Goal: Download file/media

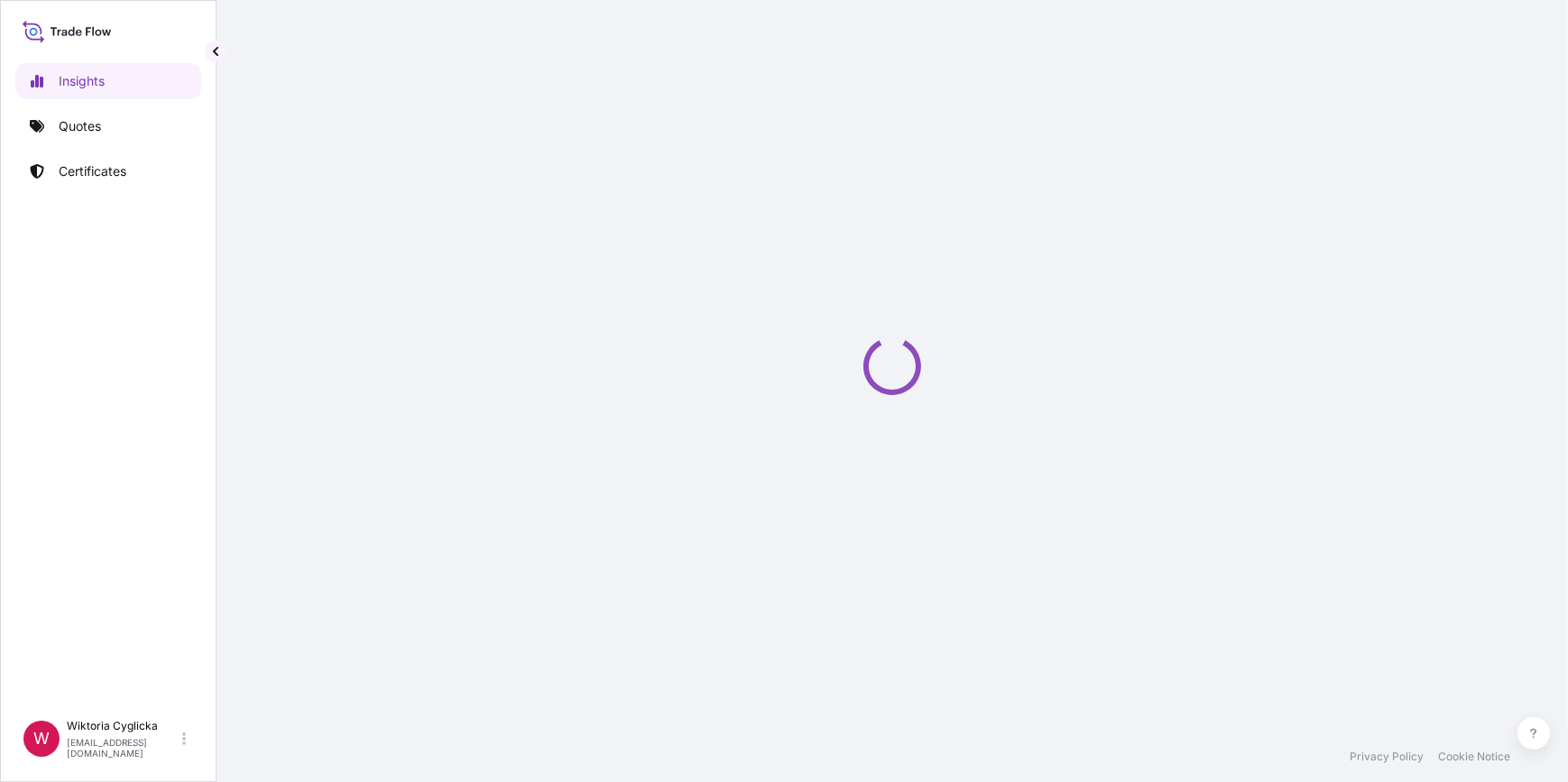
select select "2025"
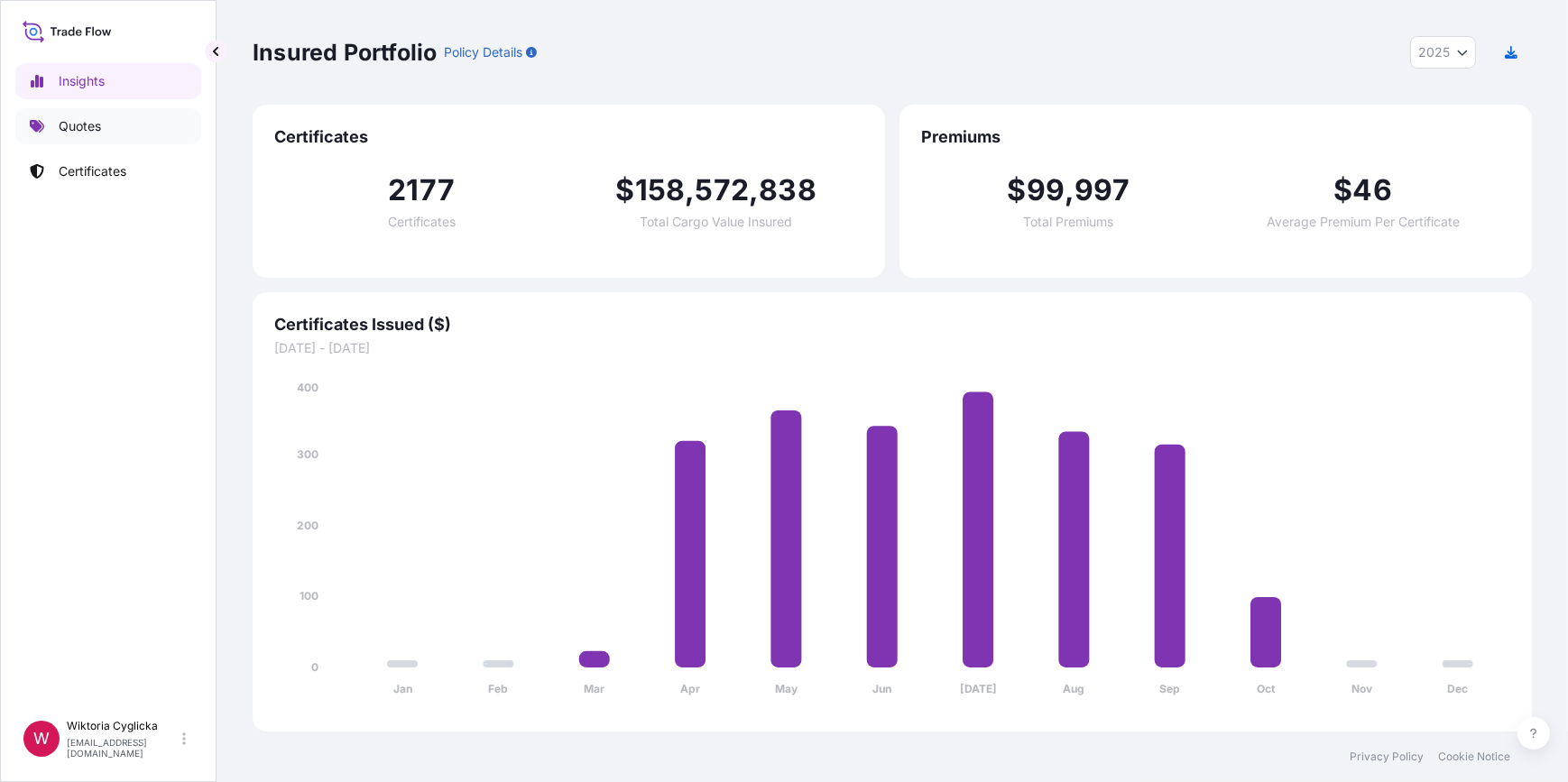
click at [135, 130] on link "Quotes" at bounding box center [107, 126] width 186 height 36
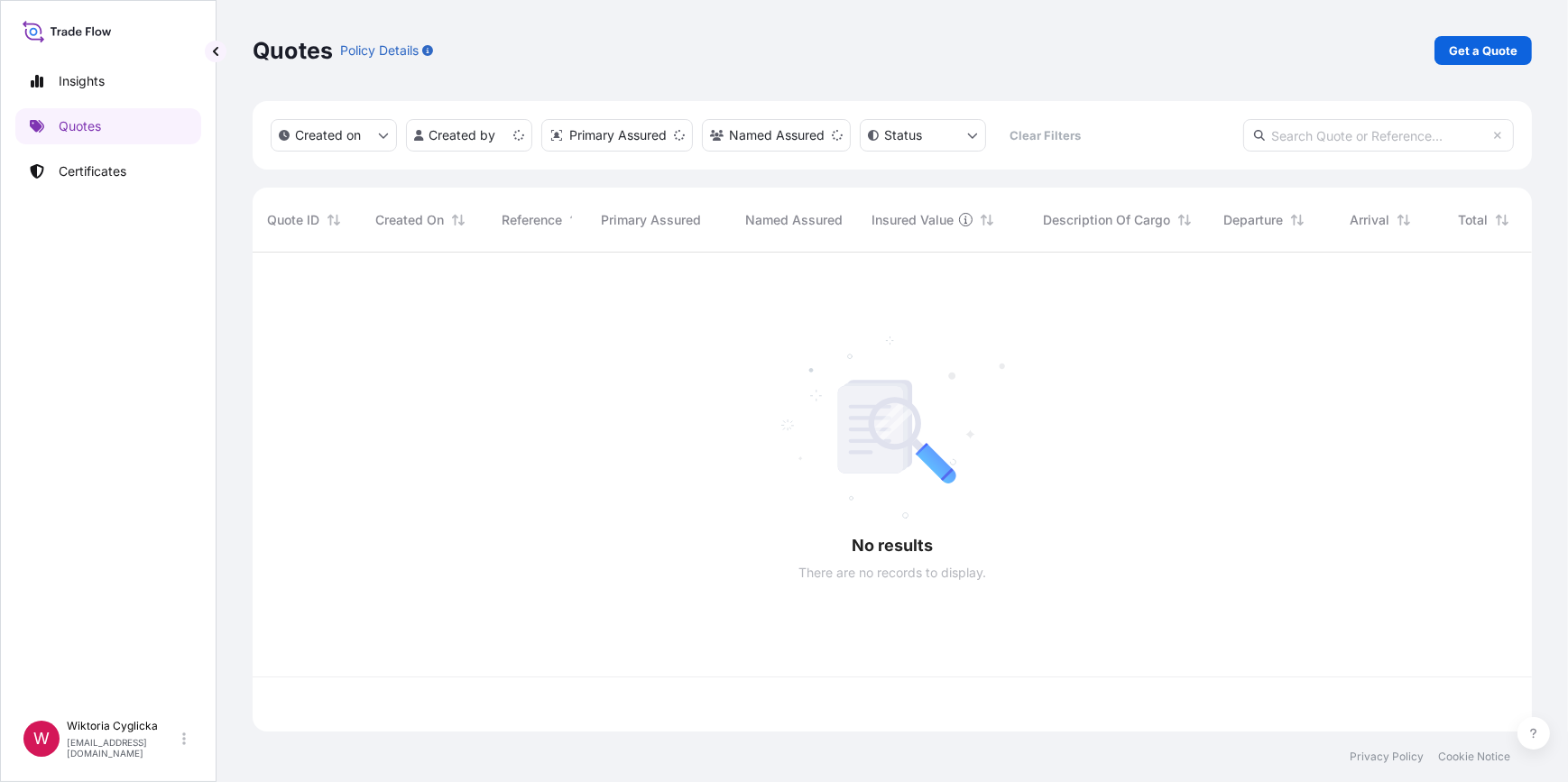
scroll to position [476, 1267]
click at [1344, 143] on input "text" at bounding box center [1379, 135] width 270 height 33
paste input "S02067414"
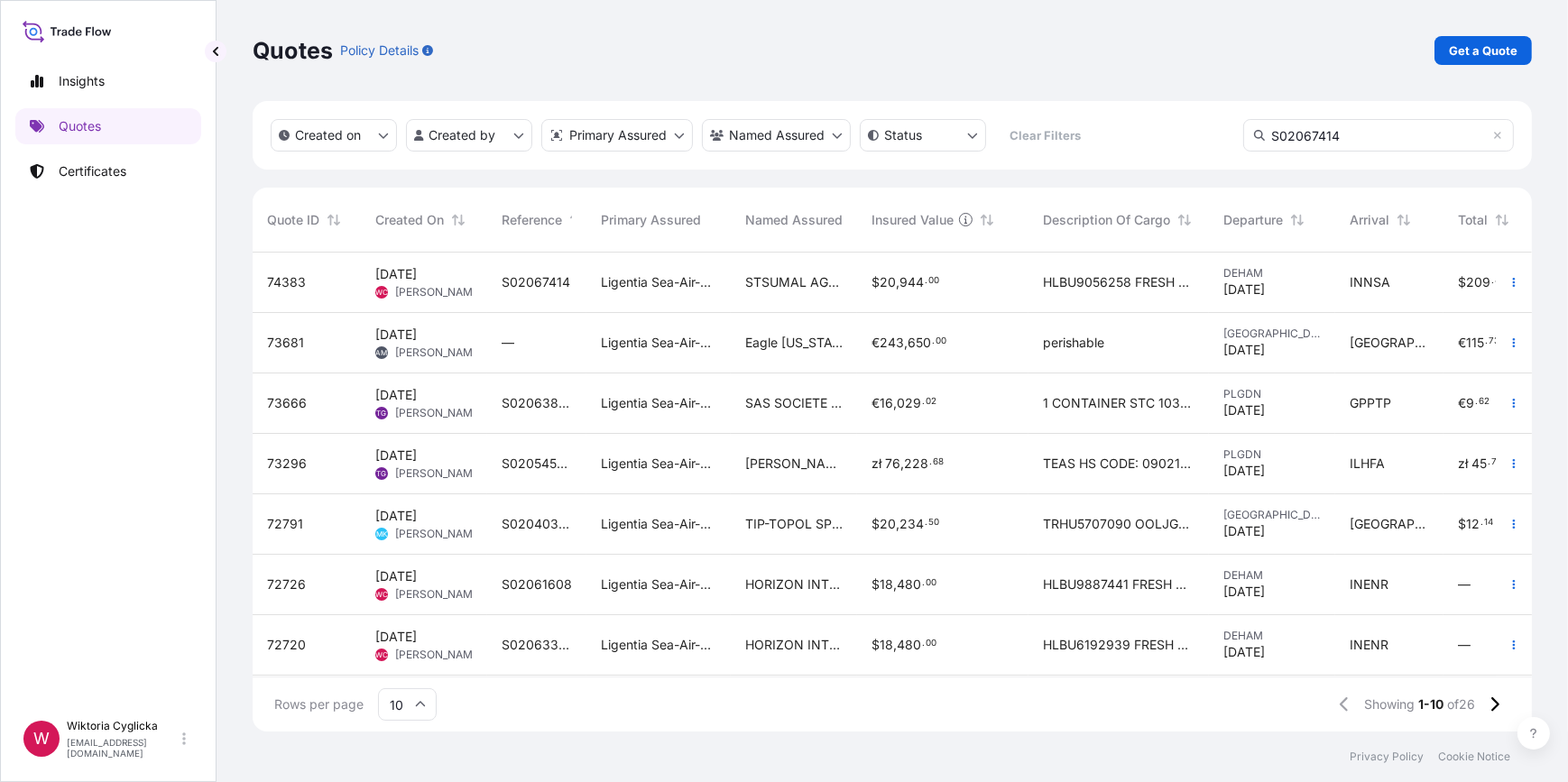
type input "S02067414"
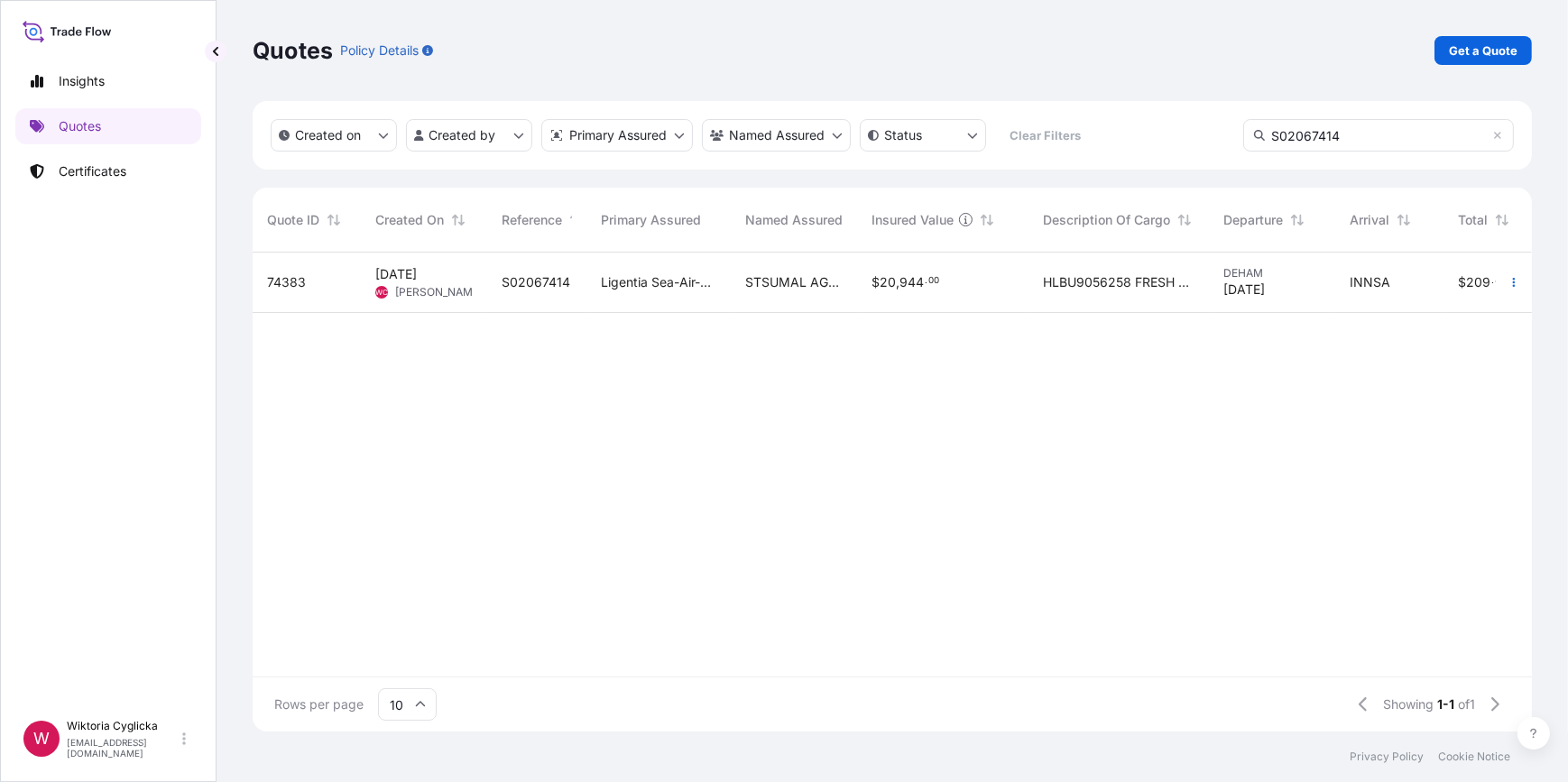
click at [676, 290] on span "Ligentia Sea-Air-Rail Sp. z o.o." at bounding box center [659, 281] width 116 height 18
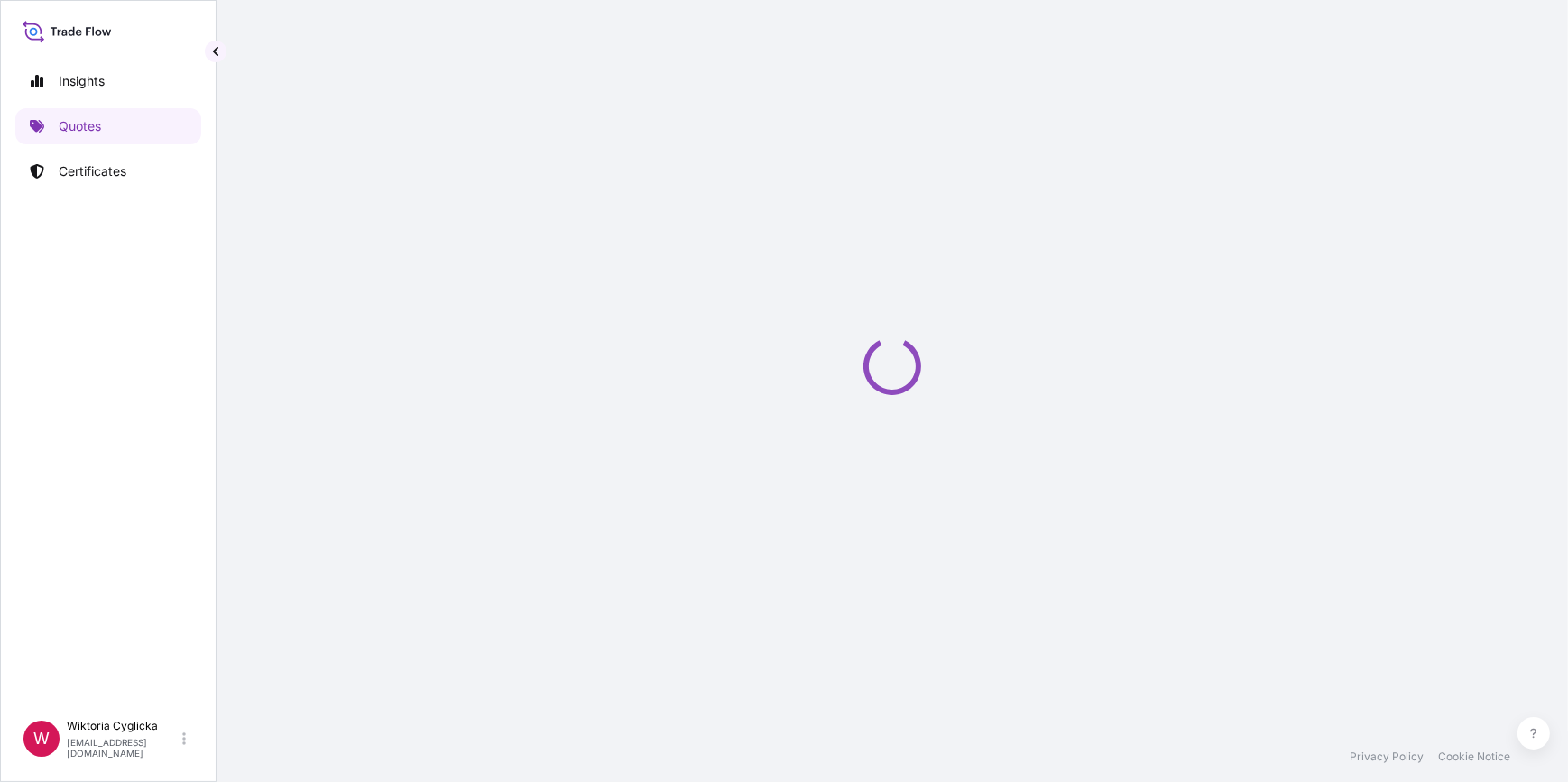
select select "Road / [GEOGRAPHIC_DATA]"
select select "Sea"
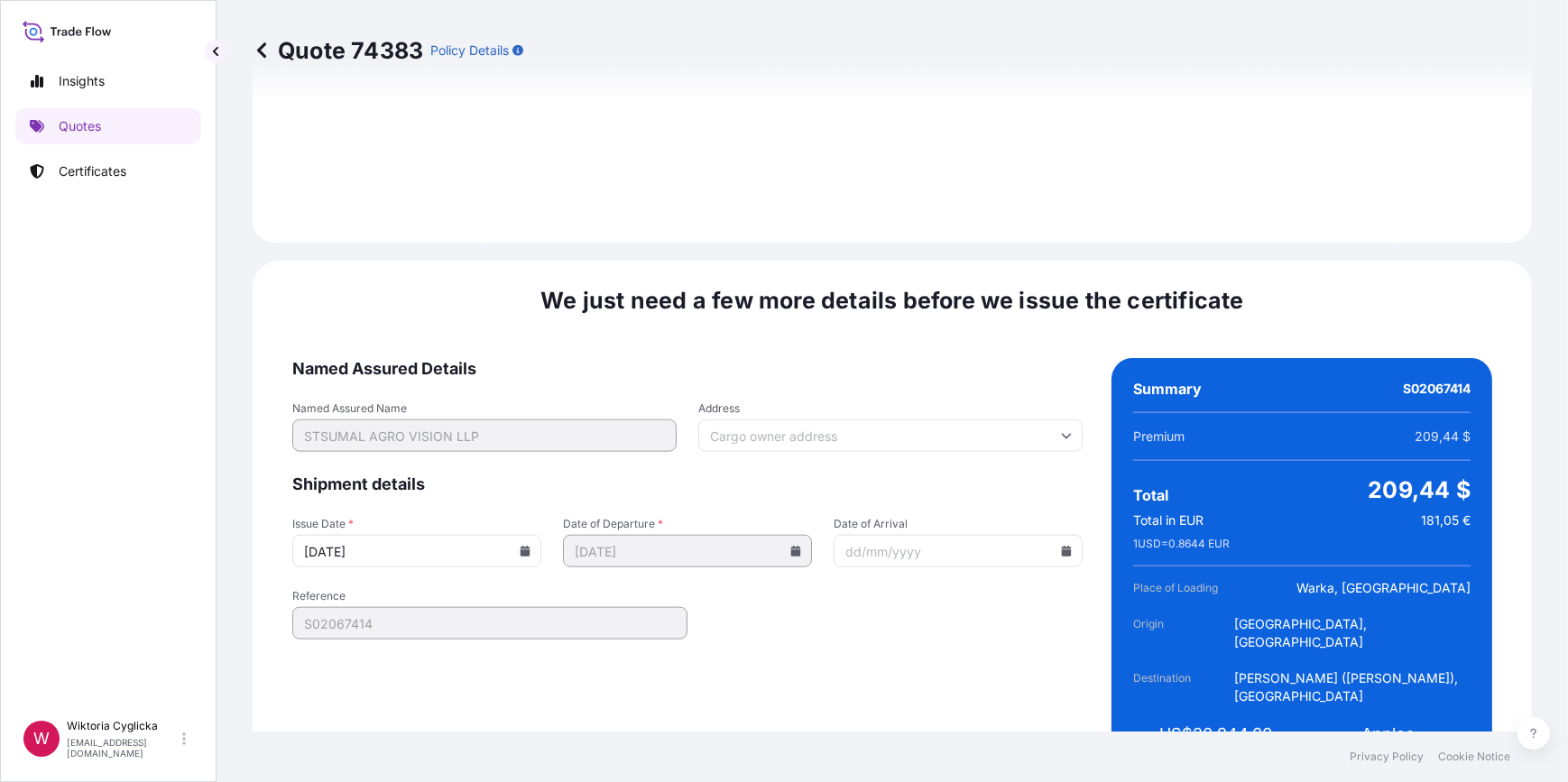
scroll to position [2391, 0]
click at [521, 546] on icon at bounding box center [526, 552] width 10 height 11
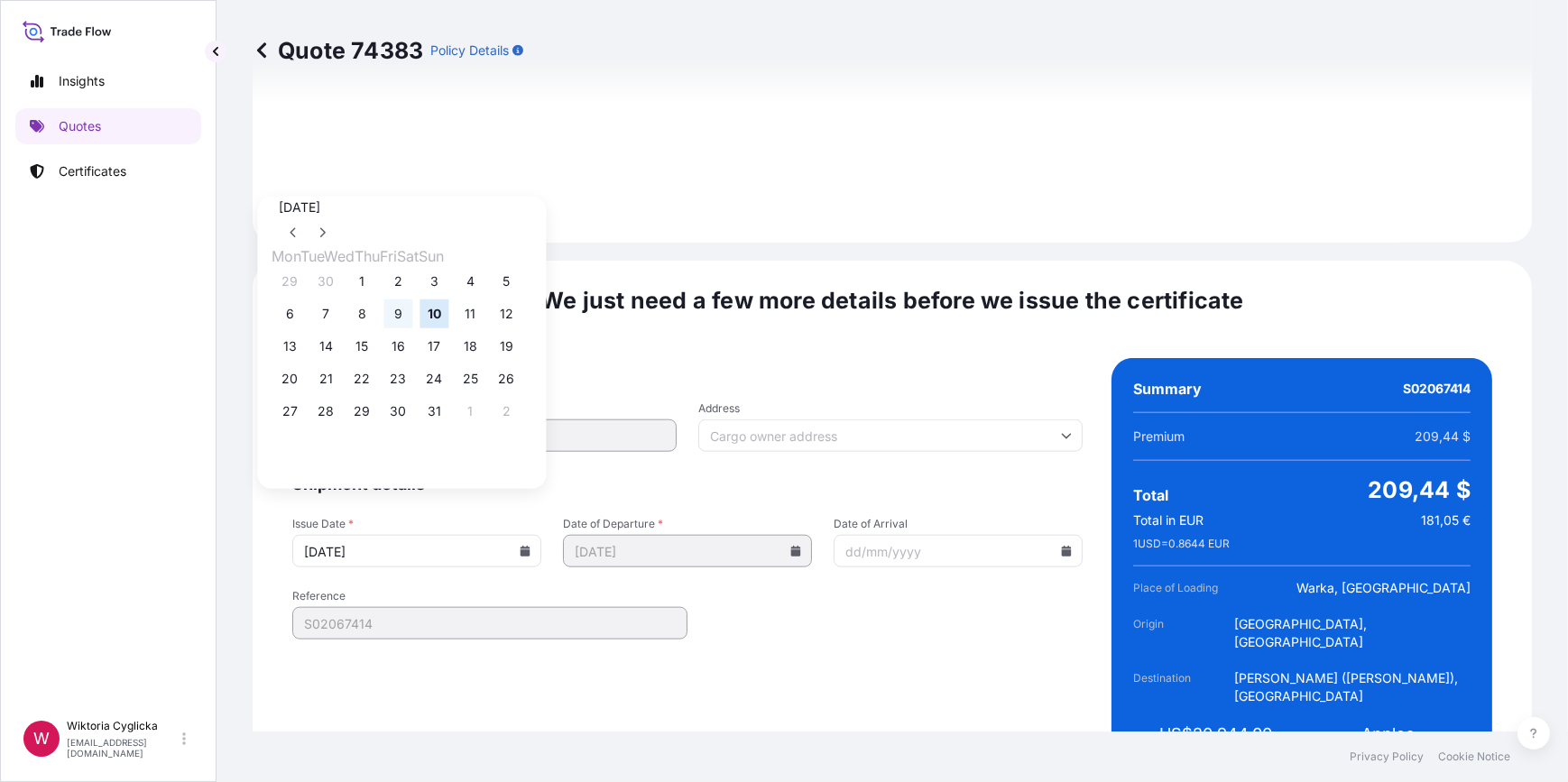
click at [412, 316] on button "9" at bounding box center [397, 313] width 29 height 29
type input "[DATE]"
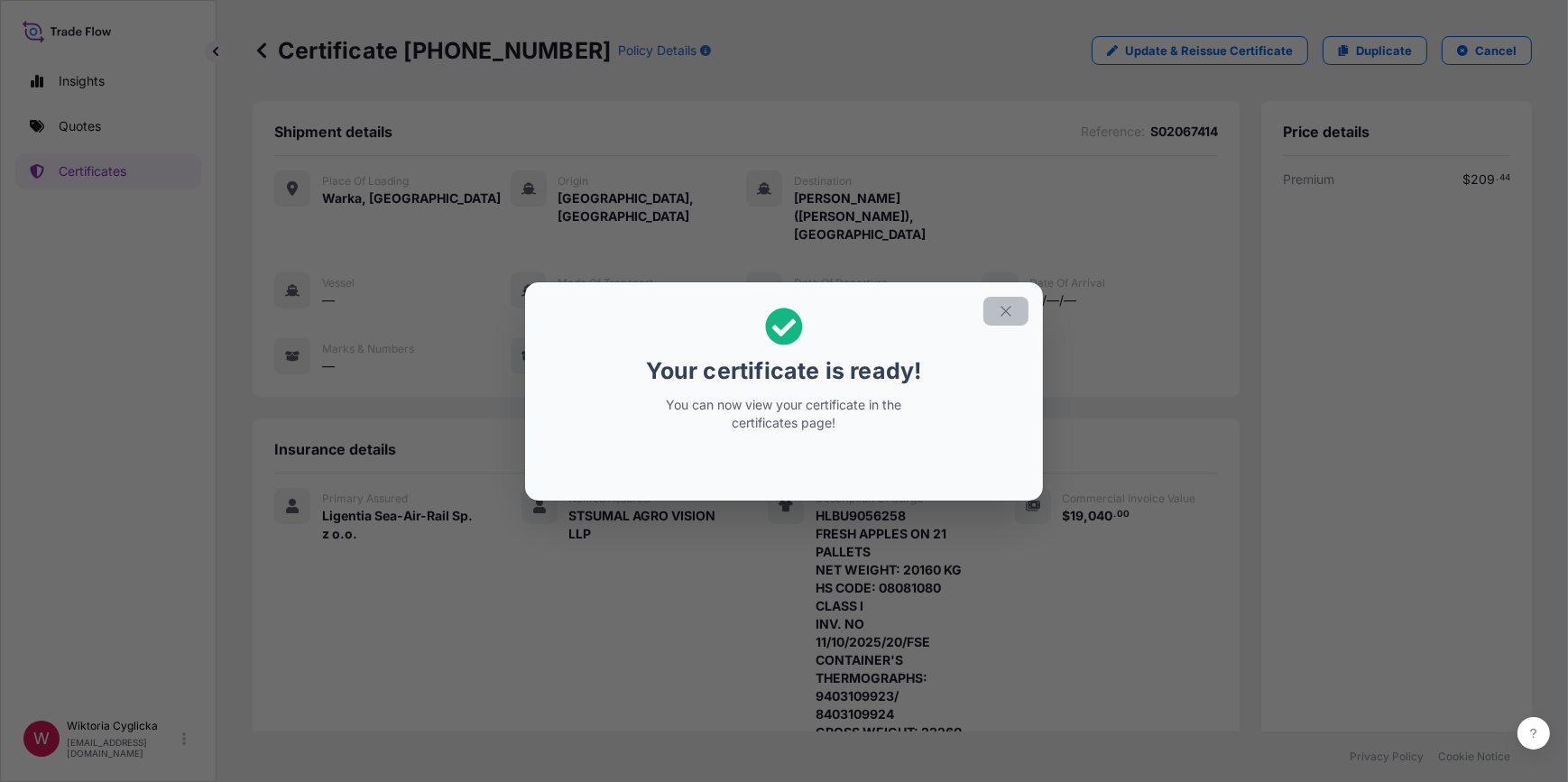
click at [1008, 307] on icon "button" at bounding box center [1006, 310] width 16 height 16
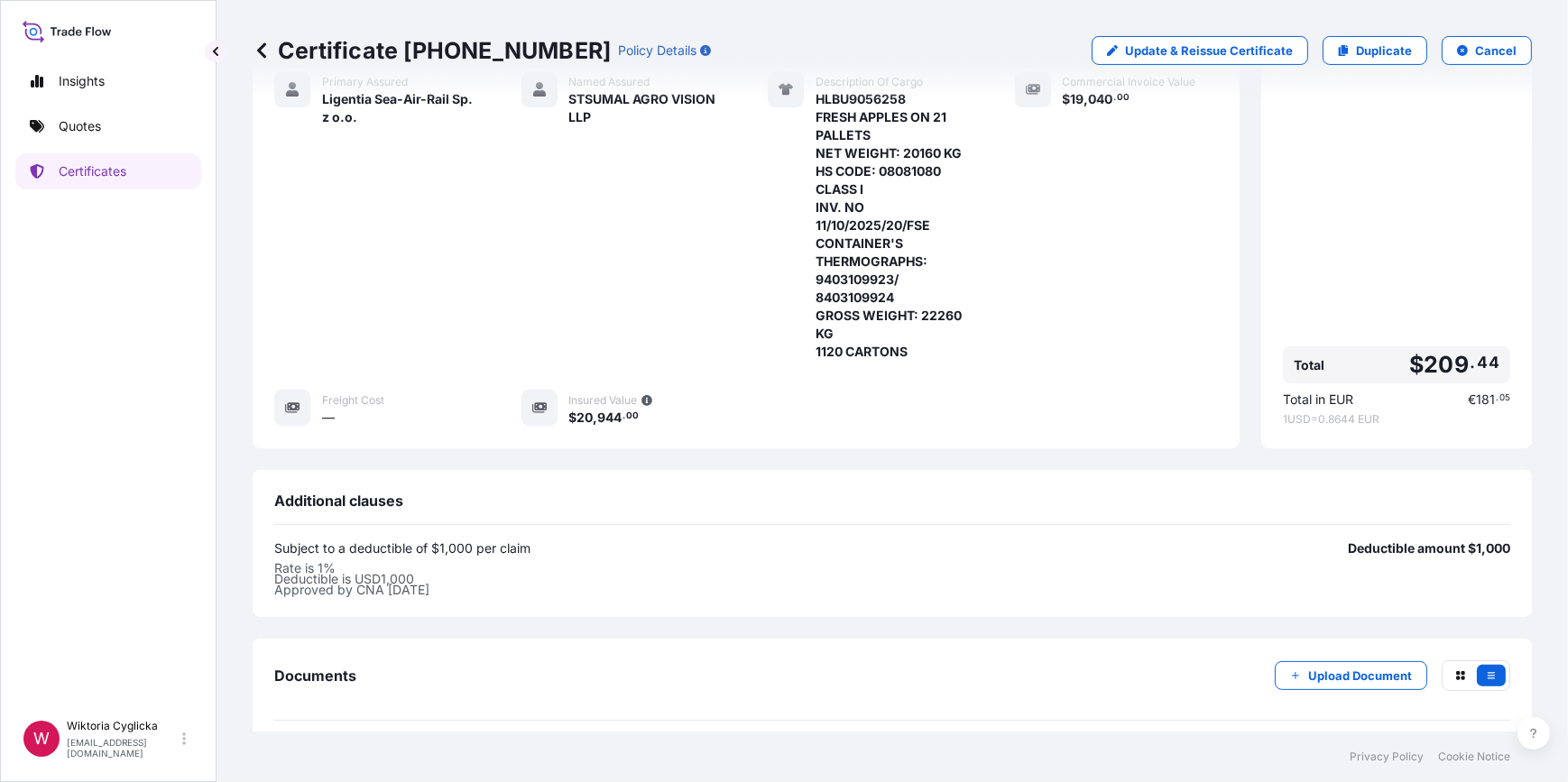
scroll to position [519, 0]
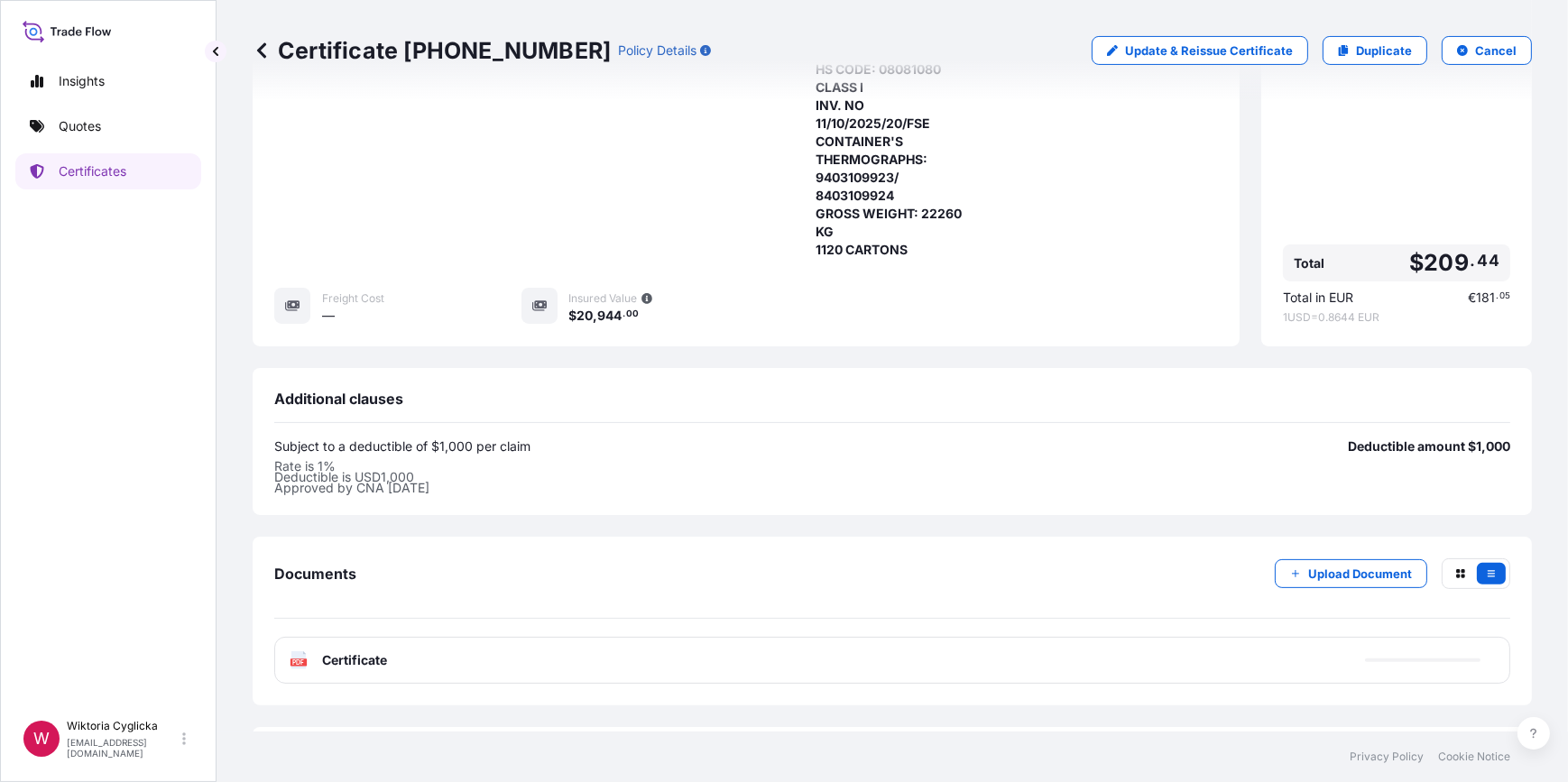
click at [415, 639] on div "PDF Certificate" at bounding box center [892, 660] width 1236 height 47
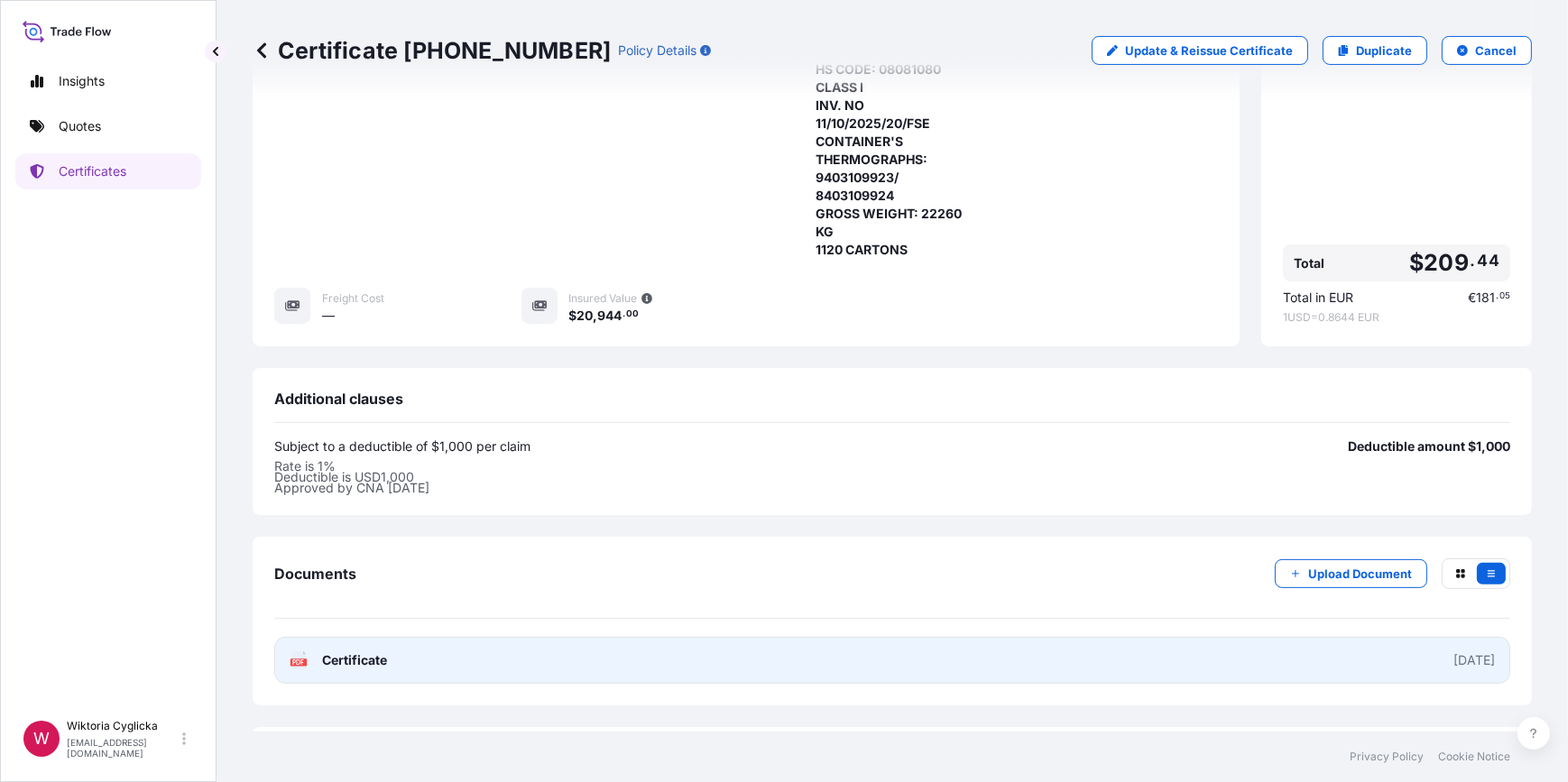
click at [480, 640] on link "PDF Certificate [DATE]" at bounding box center [892, 660] width 1236 height 47
